Goal: Find specific page/section: Find specific page/section

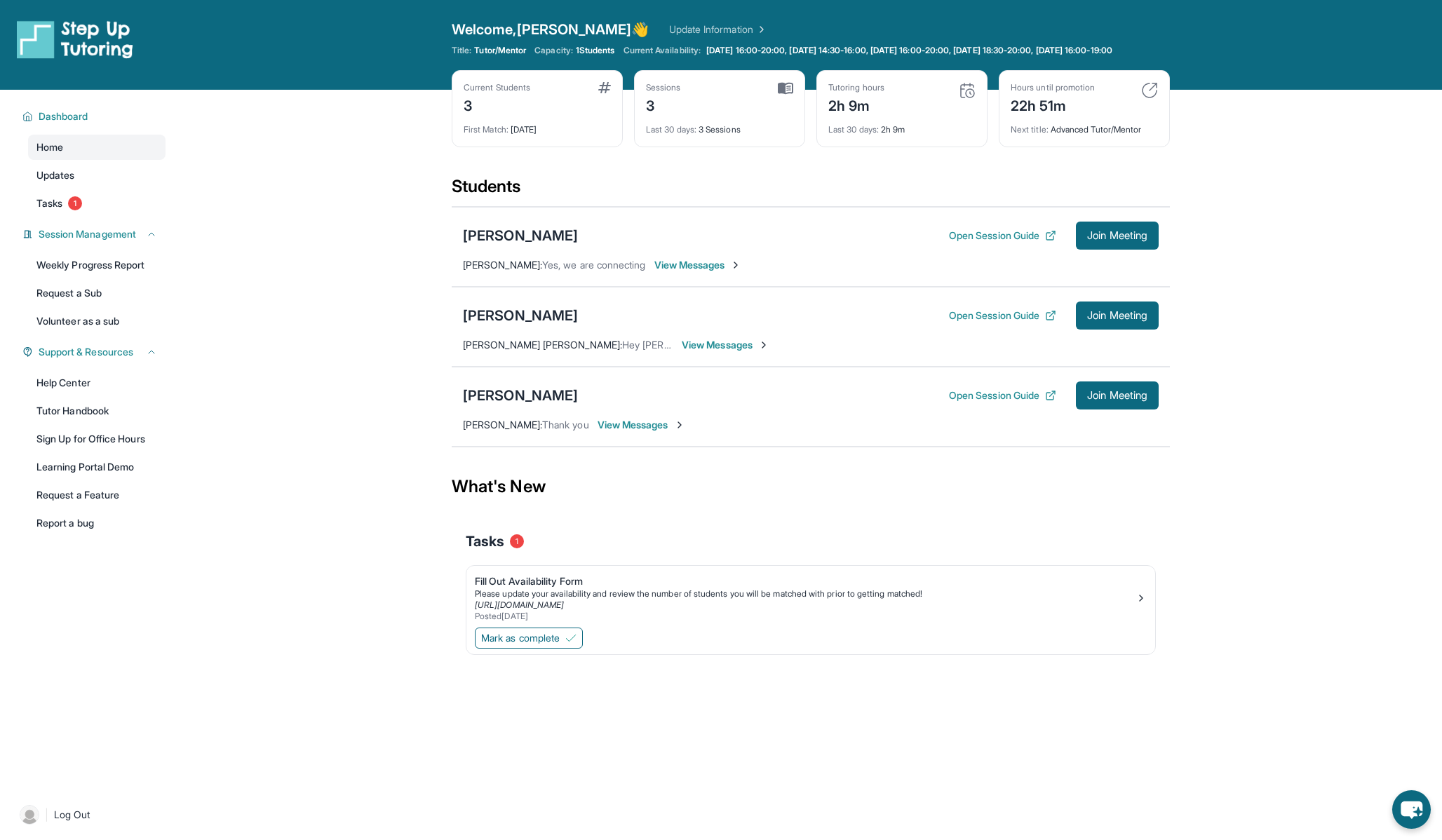
click at [675, 116] on div "3" at bounding box center [663, 103] width 35 height 22
click at [848, 116] on div "2h 9m" at bounding box center [856, 103] width 56 height 22
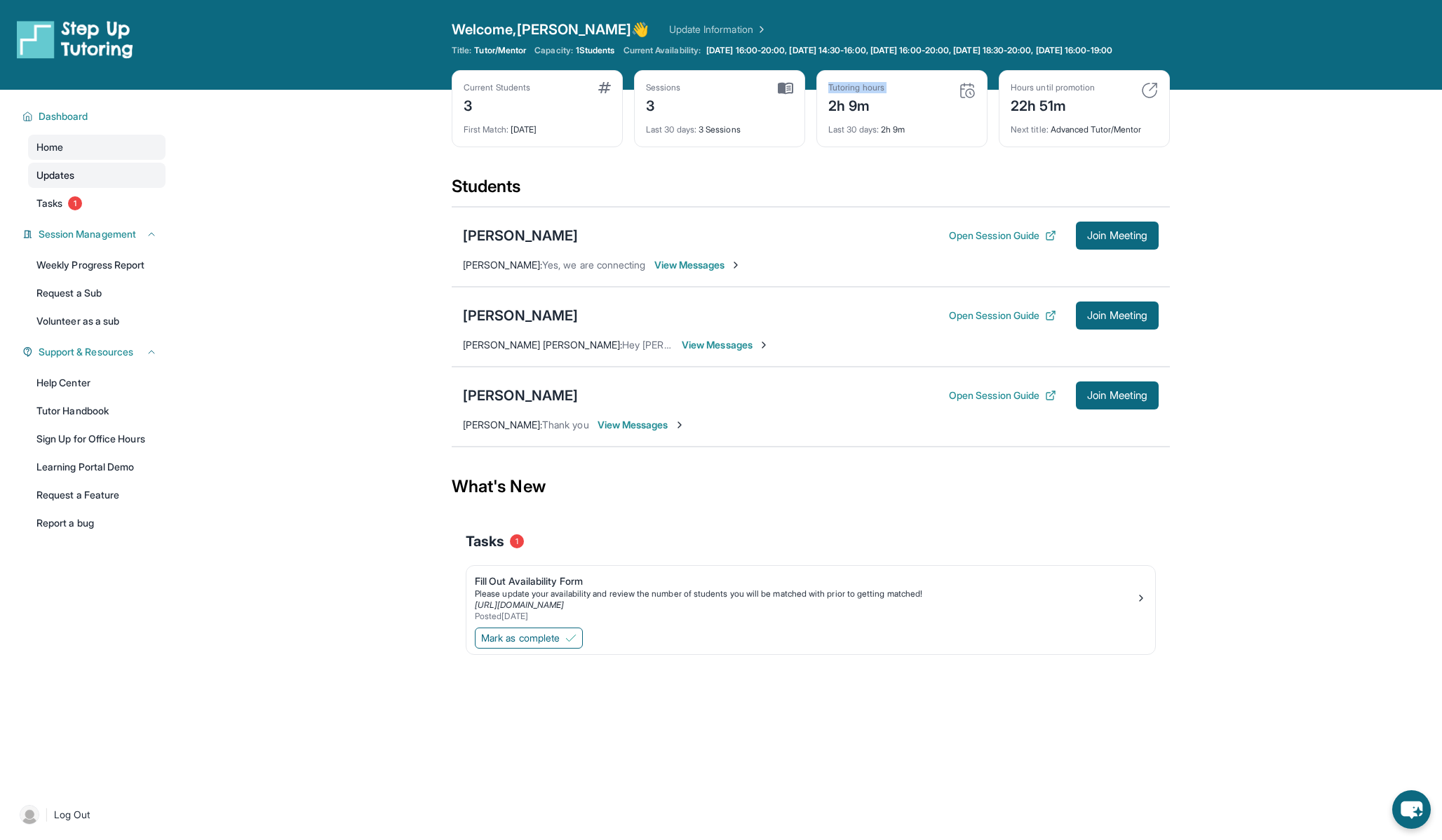
click at [92, 187] on link "Updates" at bounding box center [97, 175] width 137 height 25
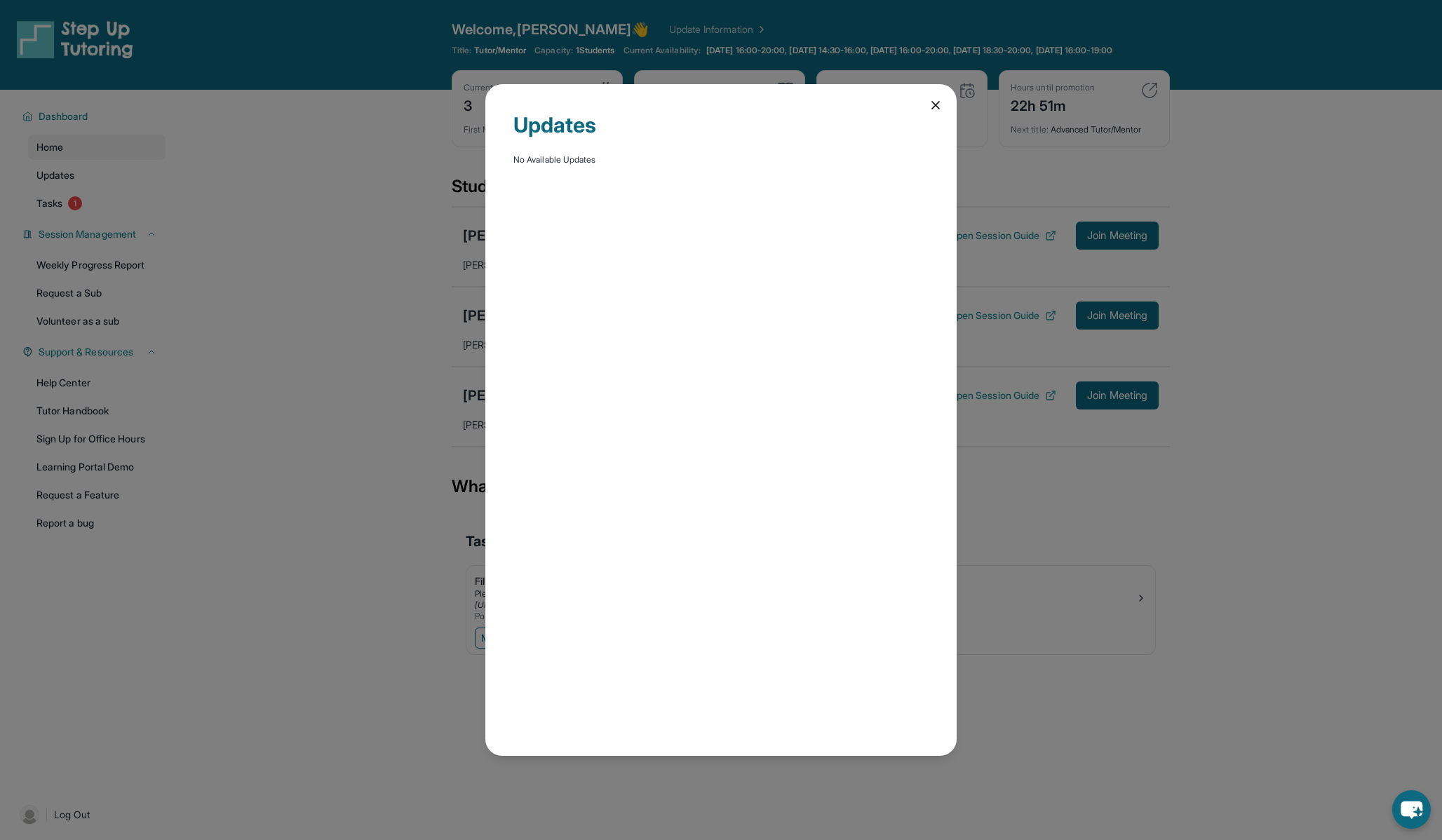
click at [922, 111] on div "Updates No Available Updates" at bounding box center [721, 420] width 471 height 672
click at [934, 110] on icon at bounding box center [935, 104] width 14 height 14
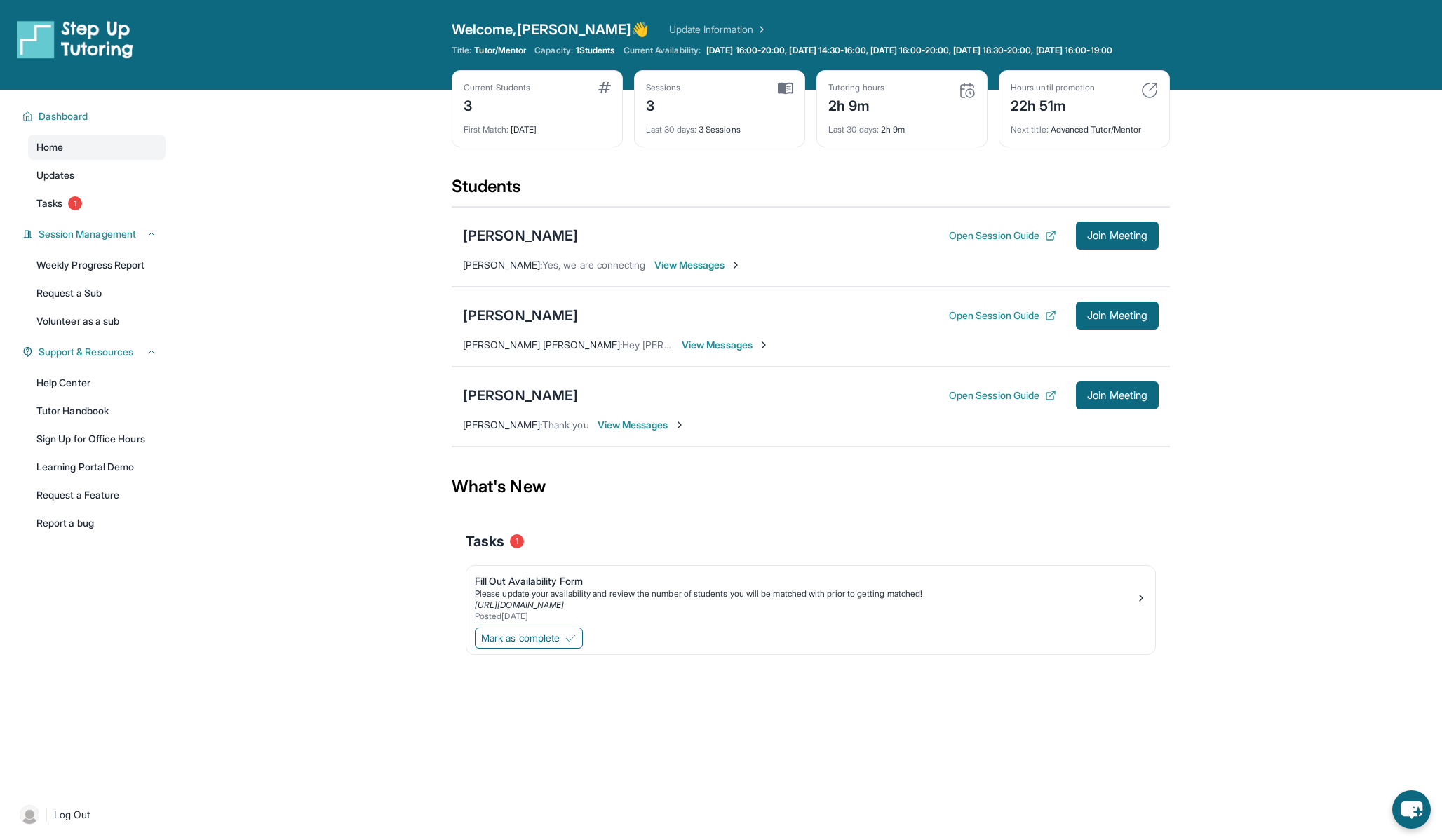
click at [725, 351] on span "View Messages" at bounding box center [725, 344] width 88 height 14
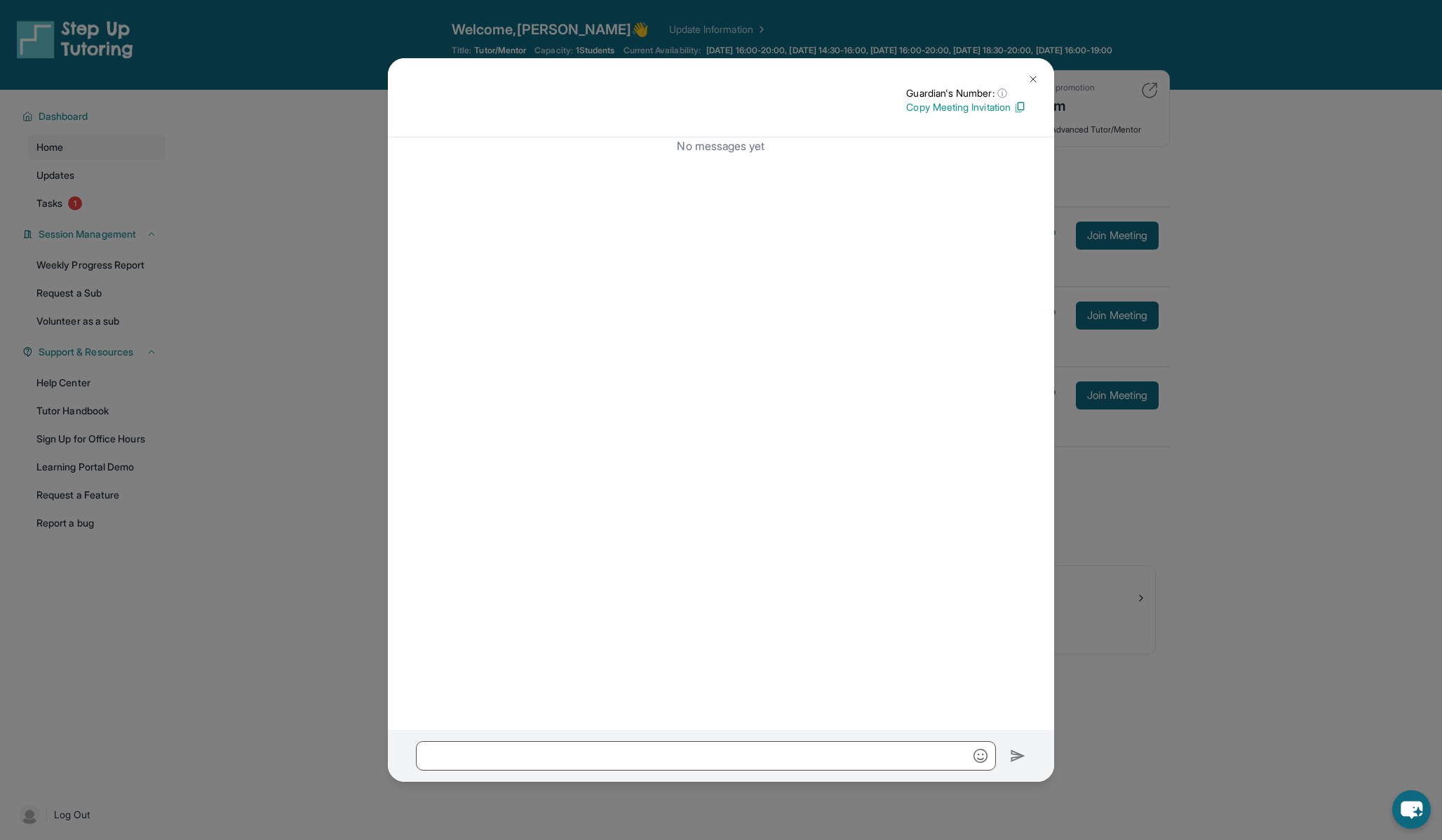
click at [1034, 74] on img at bounding box center [1033, 79] width 12 height 12
